Goal: Task Accomplishment & Management: Understand process/instructions

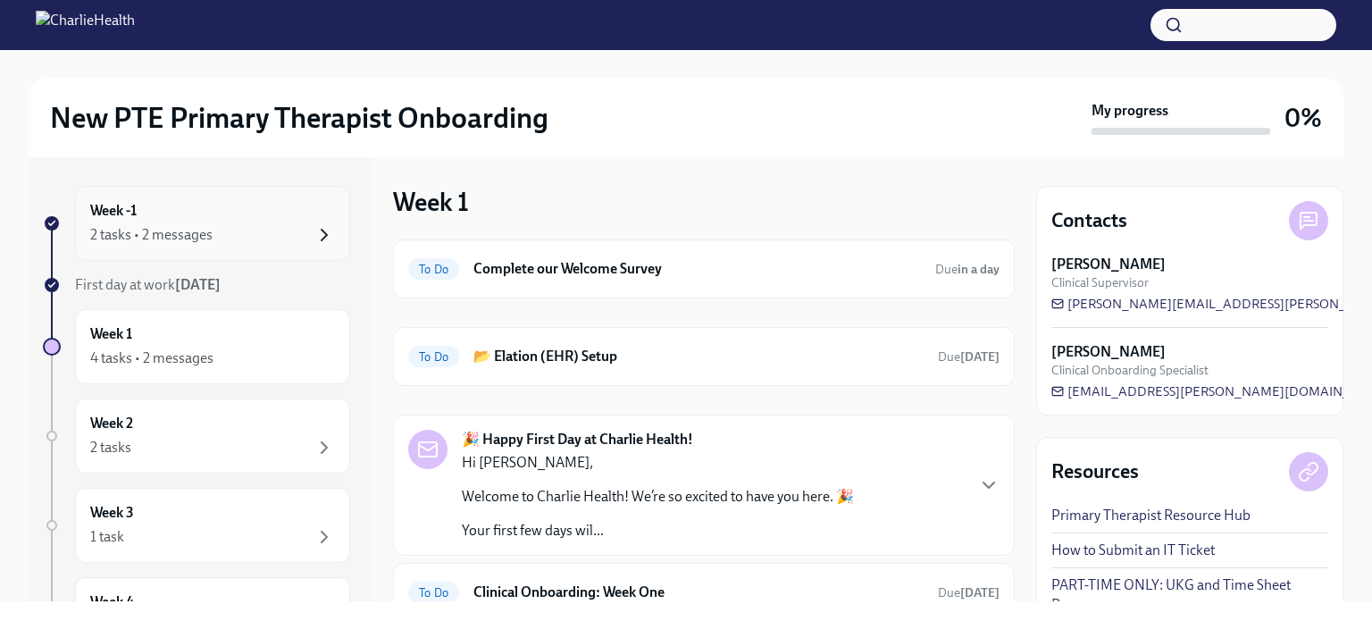
click at [313, 238] on icon "button" at bounding box center [323, 234] width 21 height 21
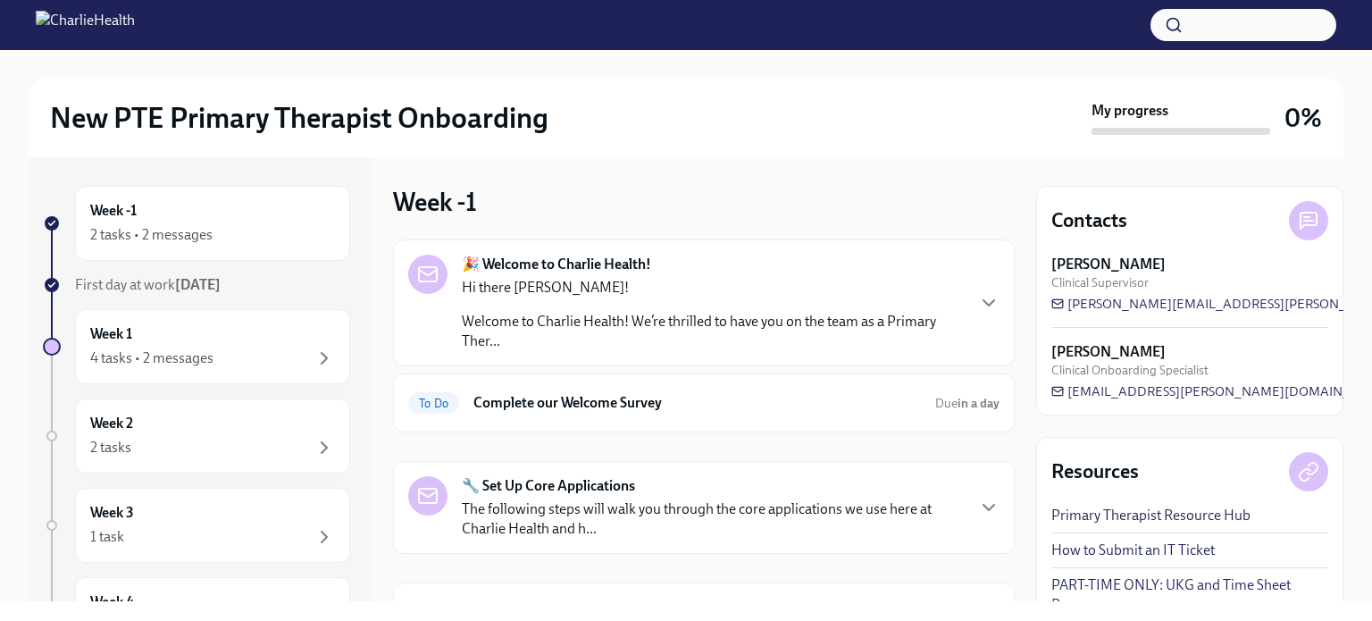
click at [313, 238] on icon "button" at bounding box center [323, 234] width 21 height 21
click at [850, 503] on p "The following steps will walk you through the core applications we use here at …" at bounding box center [713, 518] width 502 height 39
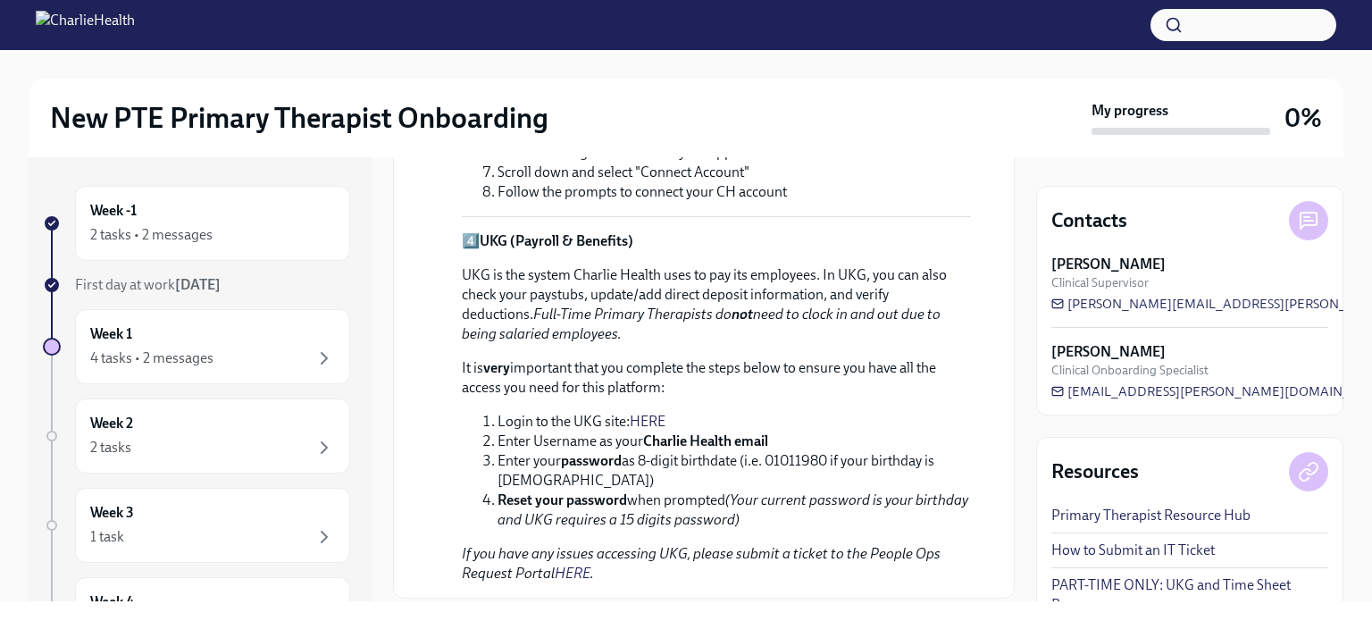
scroll to position [1347, 0]
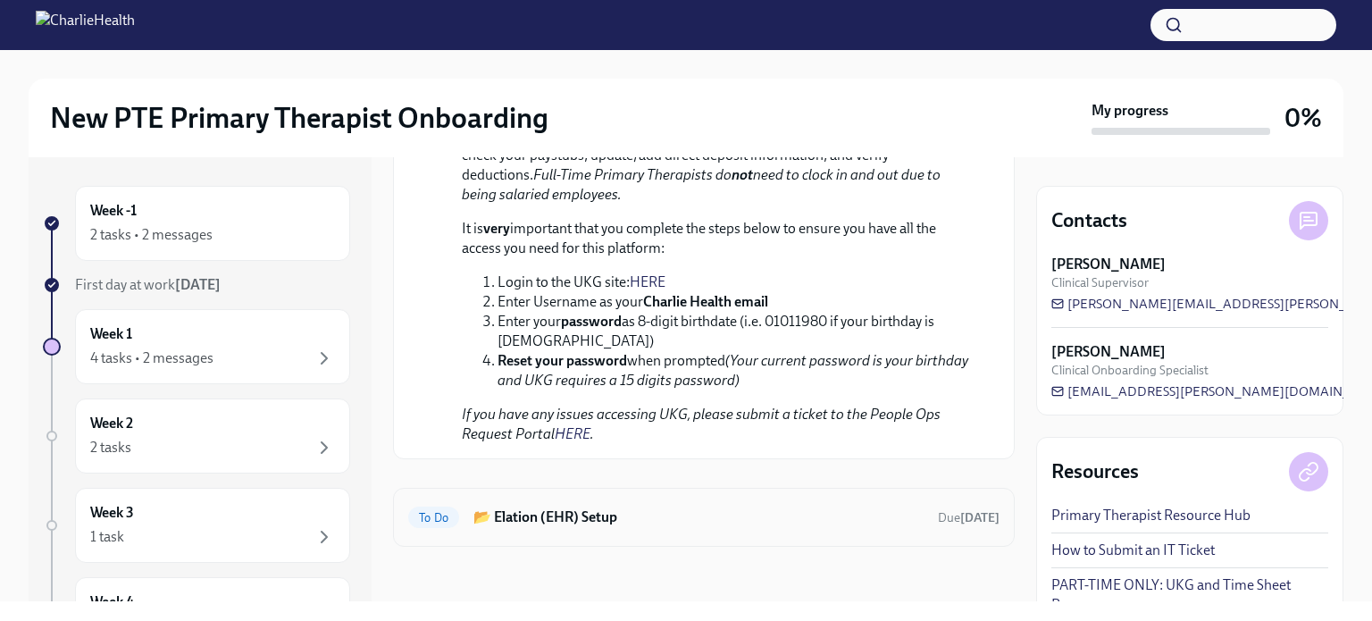
click at [938, 504] on div "To Do 📂 Elation (EHR) Setup Due [DATE]" at bounding box center [703, 517] width 591 height 29
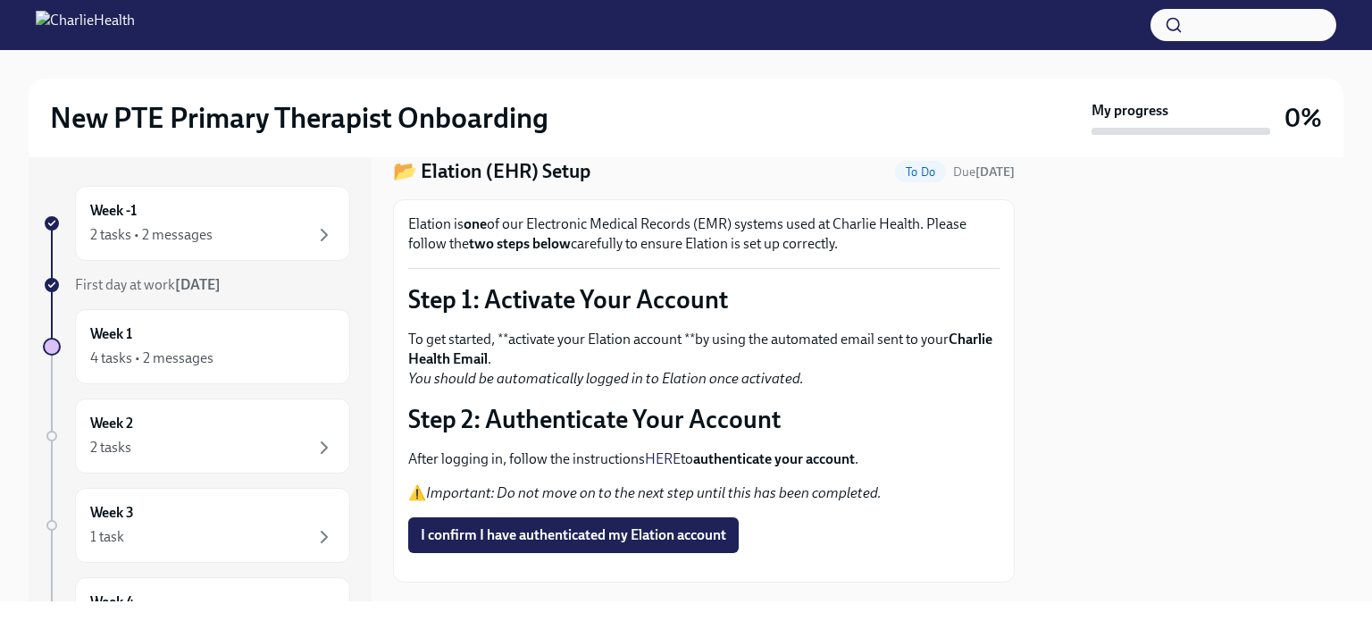
scroll to position [46, 0]
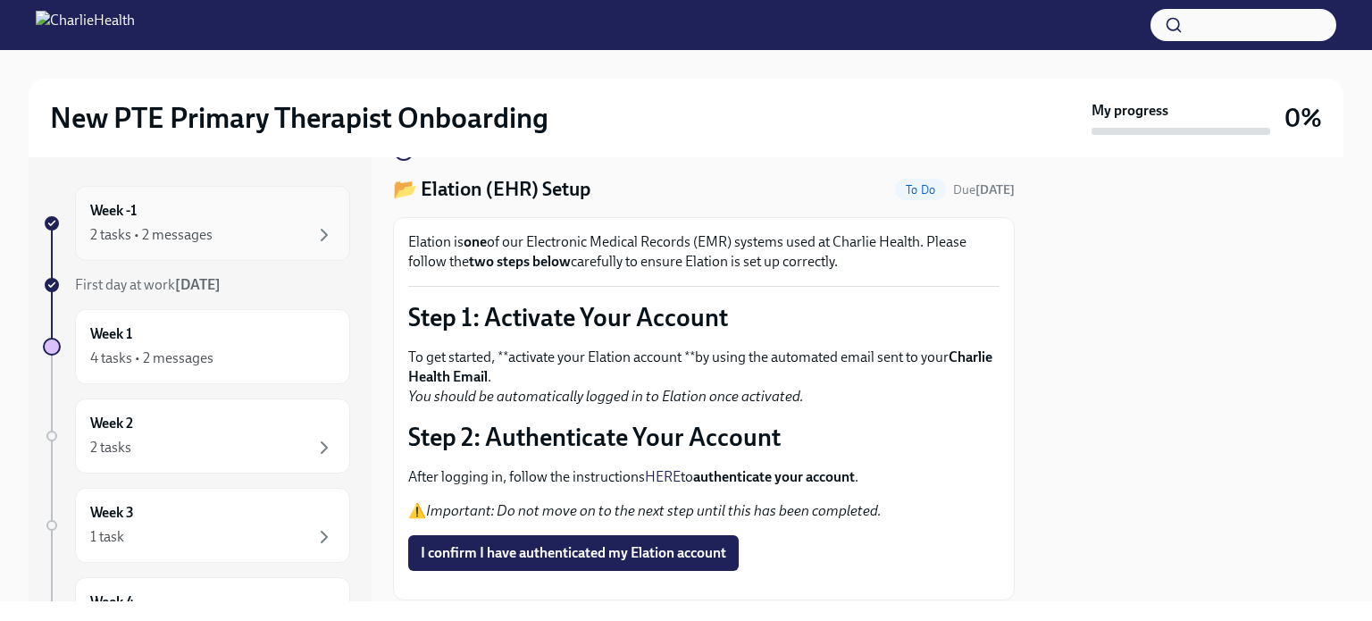
click at [237, 220] on div "Week -1 2 tasks • 2 messages" at bounding box center [212, 223] width 245 height 45
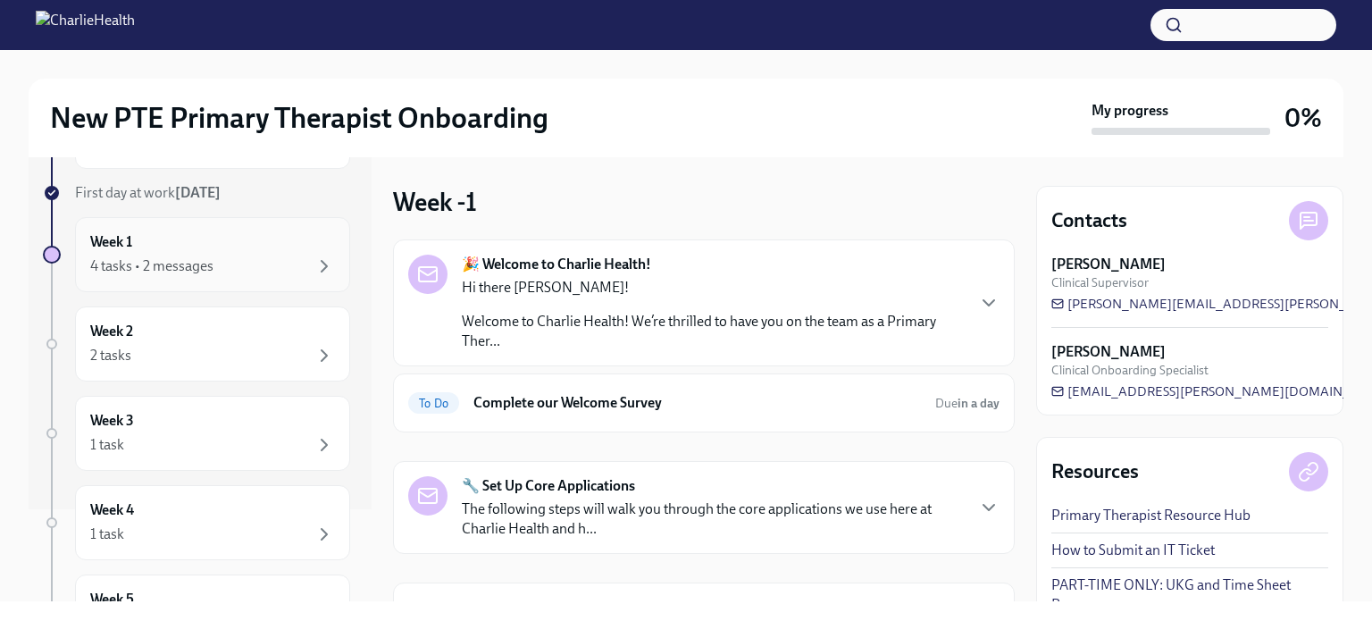
scroll to position [11, 0]
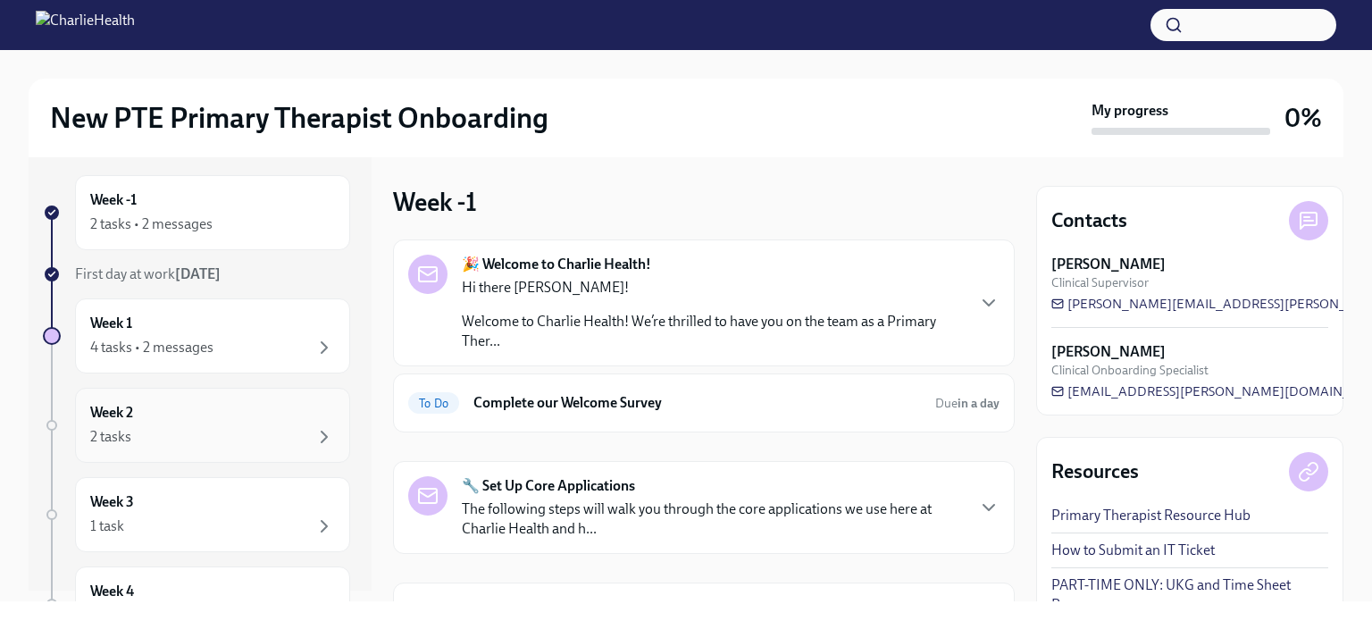
click at [250, 432] on div "2 tasks" at bounding box center [212, 436] width 245 height 21
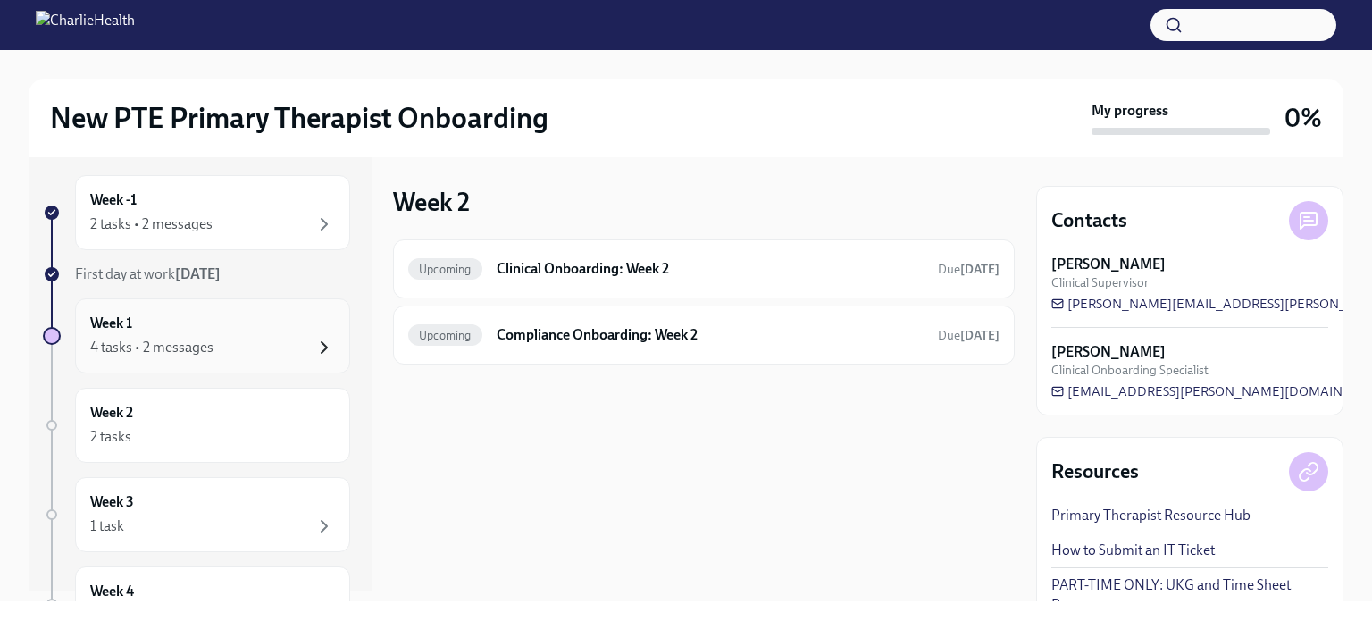
click at [313, 342] on icon "button" at bounding box center [323, 347] width 21 height 21
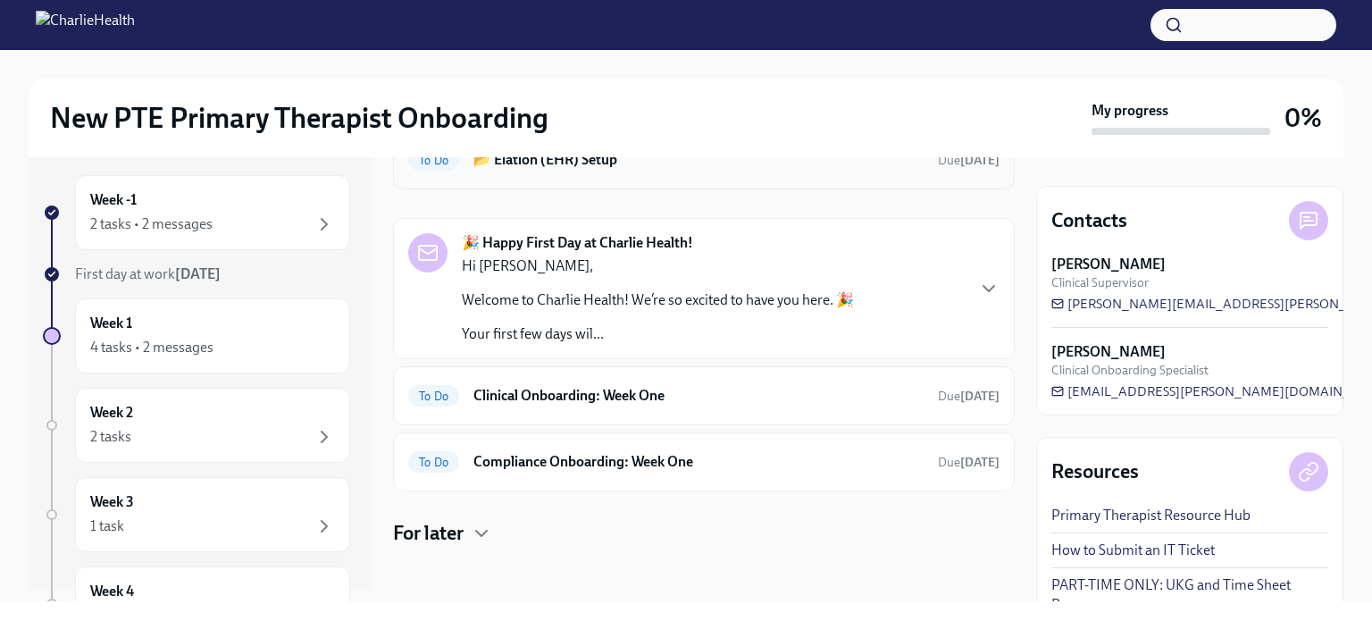
scroll to position [196, 0]
click at [521, 398] on h6 "Clinical Onboarding: Week One" at bounding box center [698, 396] width 450 height 20
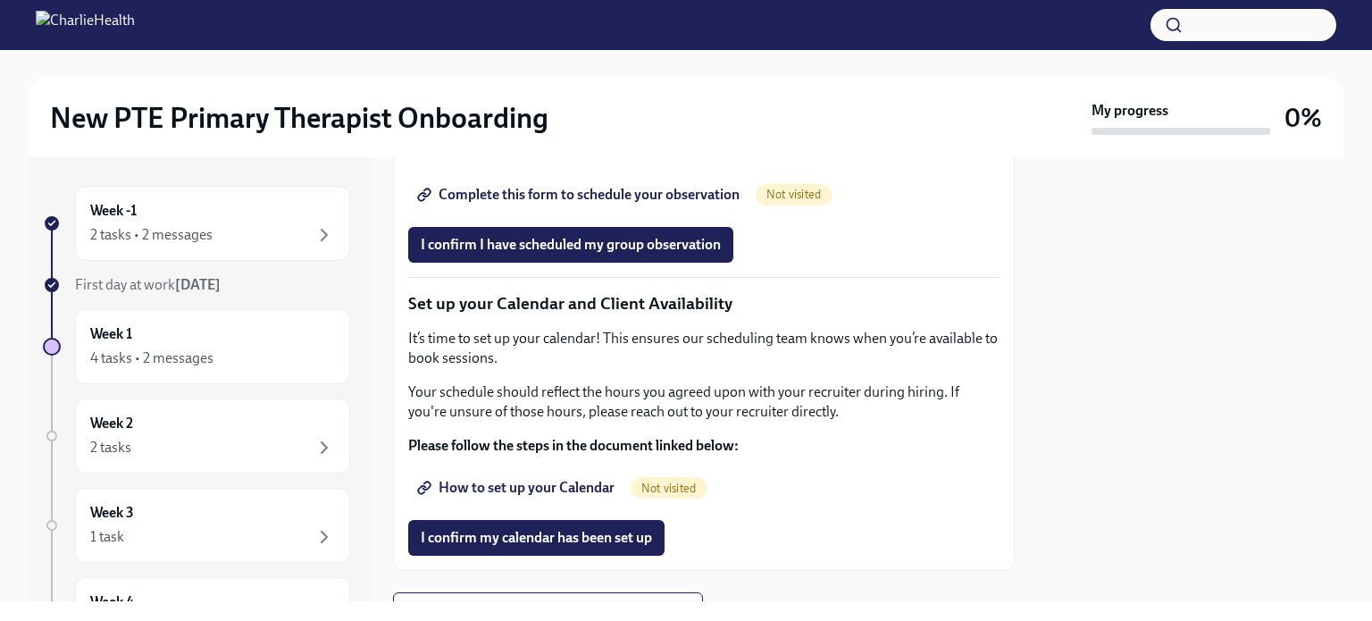
scroll to position [2837, 0]
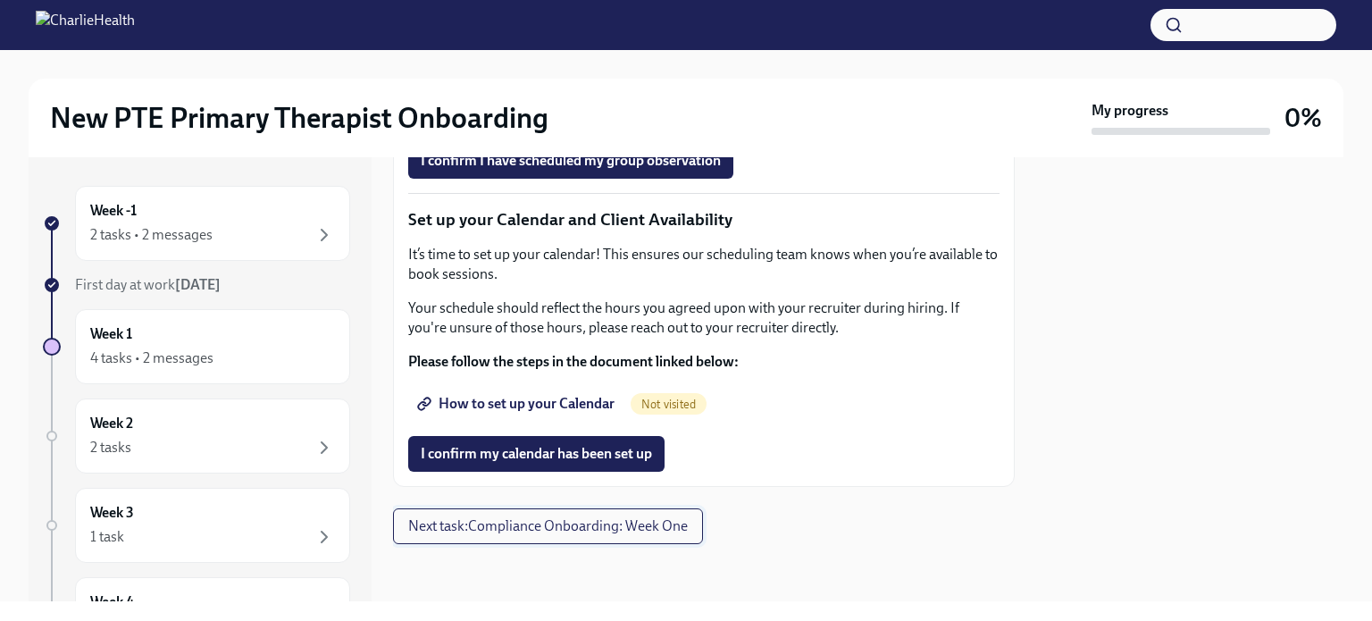
click at [519, 534] on span "Next task : Compliance Onboarding: Week One" at bounding box center [547, 526] width 279 height 18
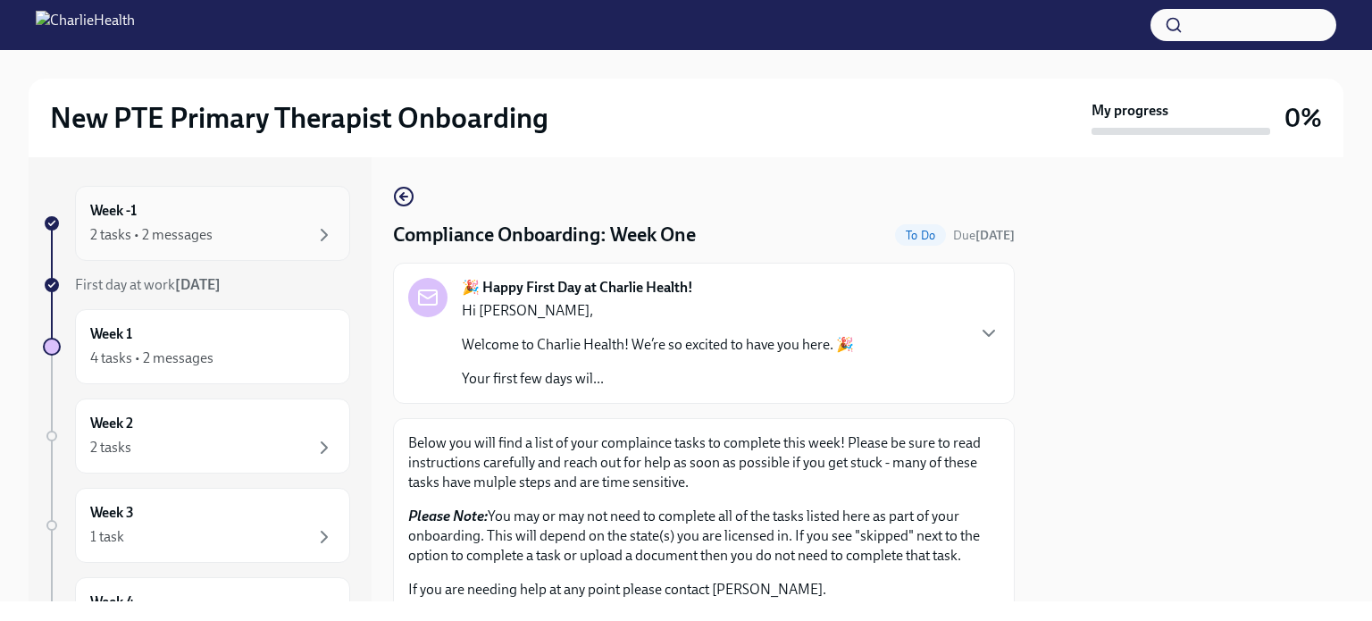
click at [233, 192] on div "Week -1 2 tasks • 2 messages" at bounding box center [212, 223] width 275 height 75
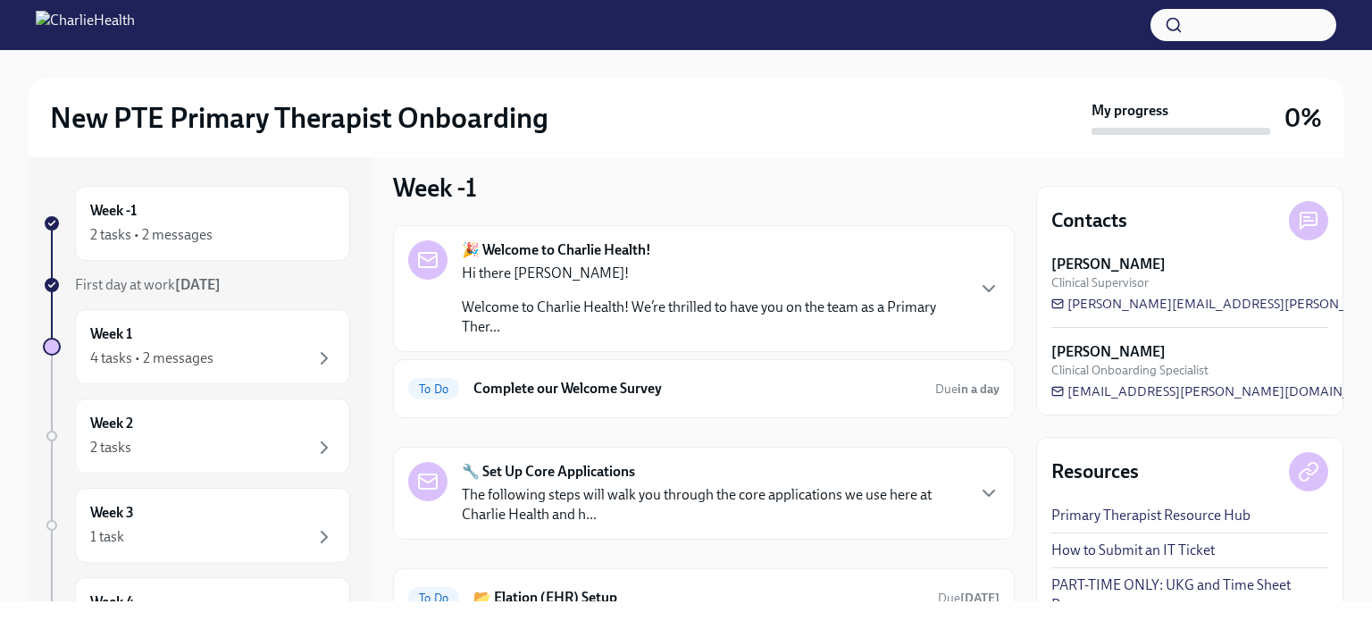
scroll to position [15, 0]
click at [752, 268] on p "Hi there [PERSON_NAME]!" at bounding box center [713, 273] width 502 height 20
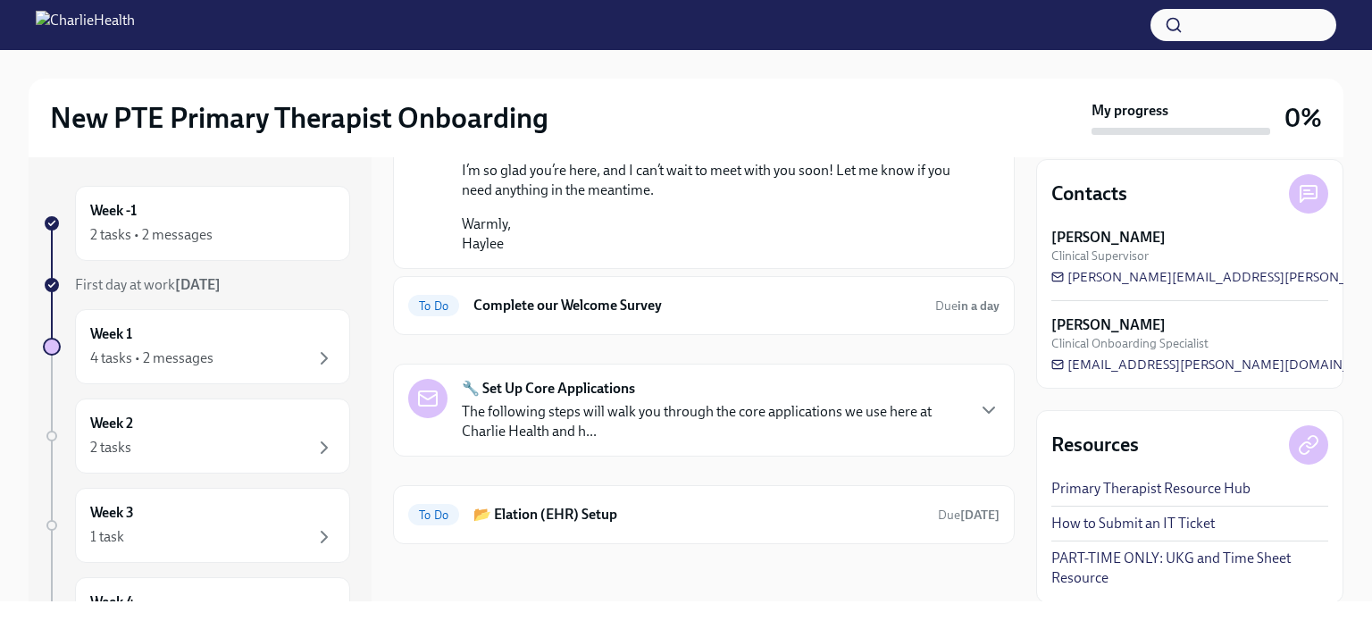
scroll to position [0, 0]
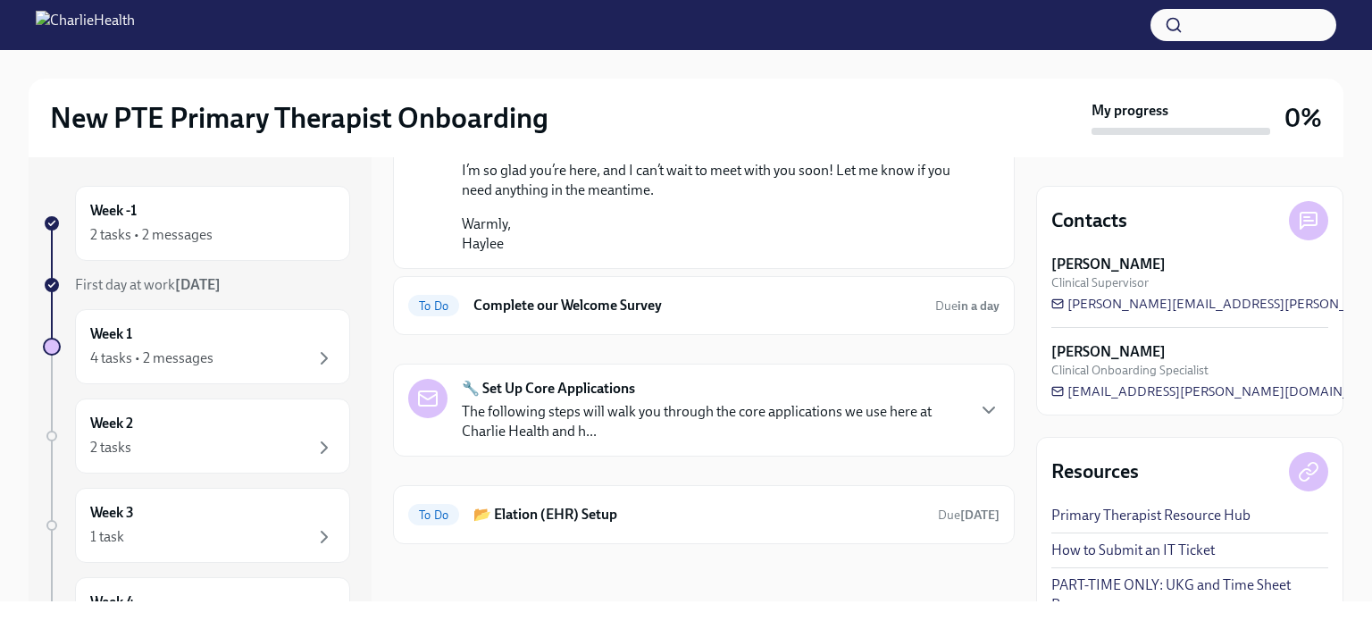
click at [875, 405] on p "The following steps will walk you through the core applications we use here at …" at bounding box center [713, 421] width 502 height 39
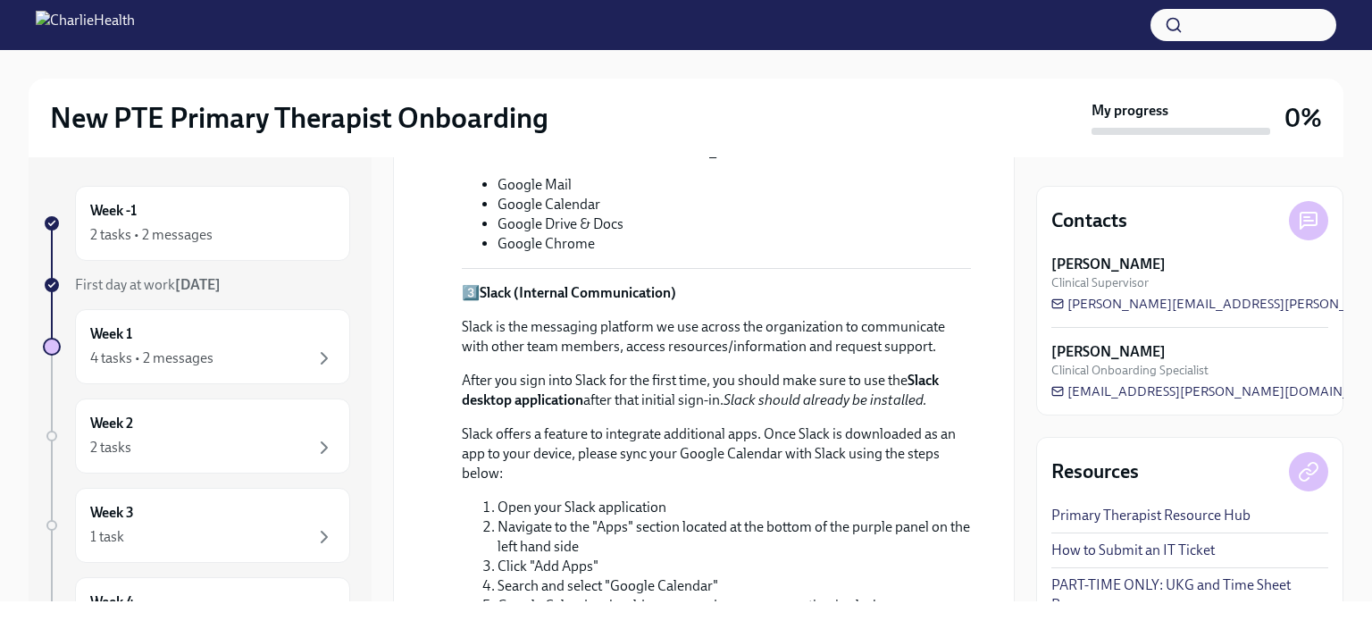
scroll to position [1673, 0]
